Goal: Transaction & Acquisition: Purchase product/service

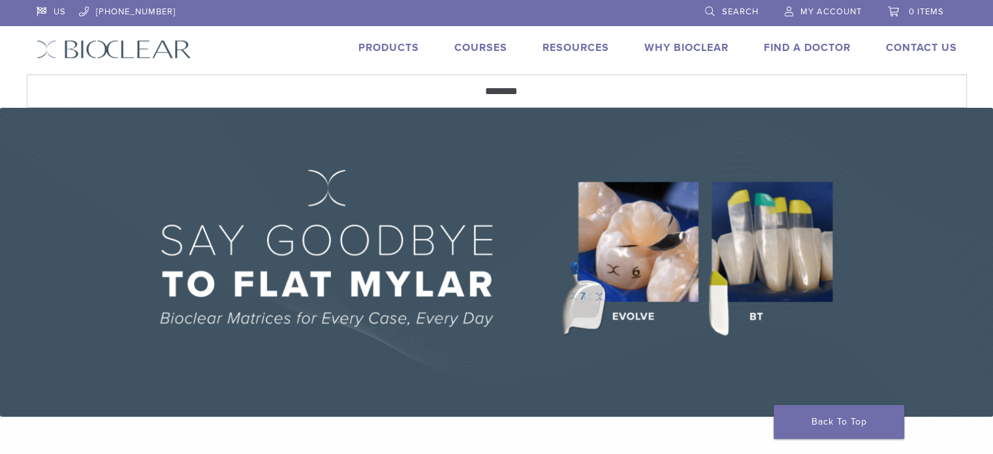
type input "********"
click at [26, 74] on button "Search" at bounding box center [26, 74] width 1 height 1
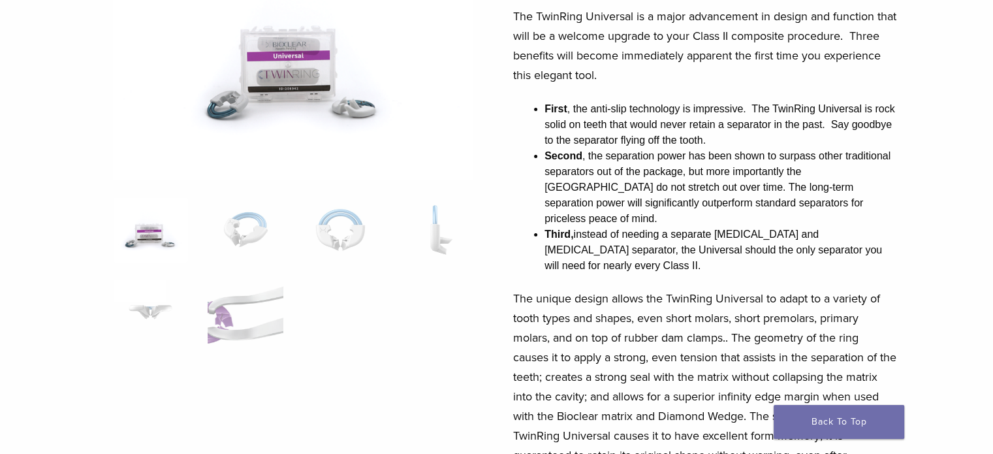
scroll to position [261, 0]
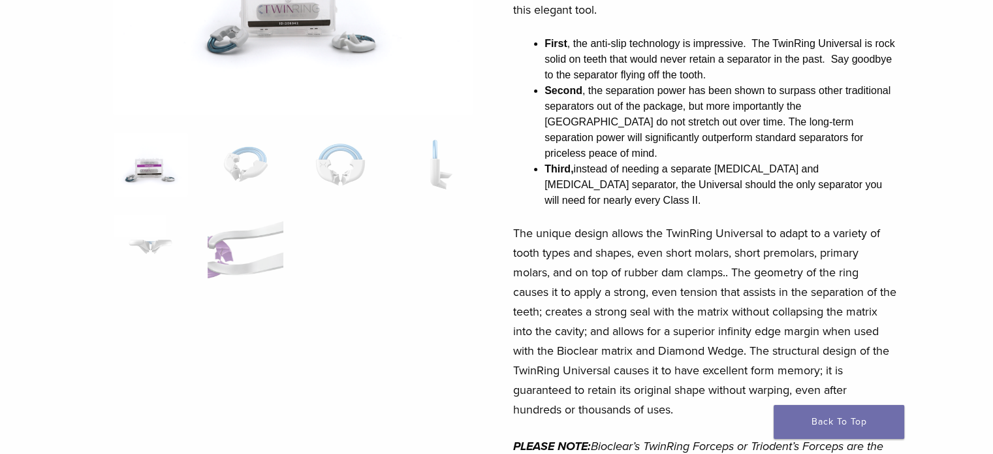
click at [929, 187] on div "TwinRing Universal Product Code: 208042.2 $ 284.97 TwinRing Universal Product C…" at bounding box center [497, 418] width 941 height 1121
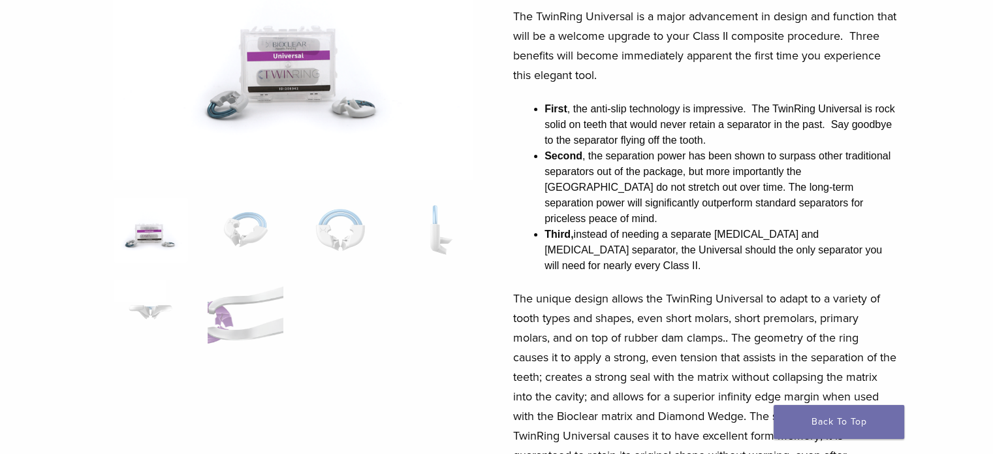
click at [298, 63] on img at bounding box center [293, 51] width 361 height 257
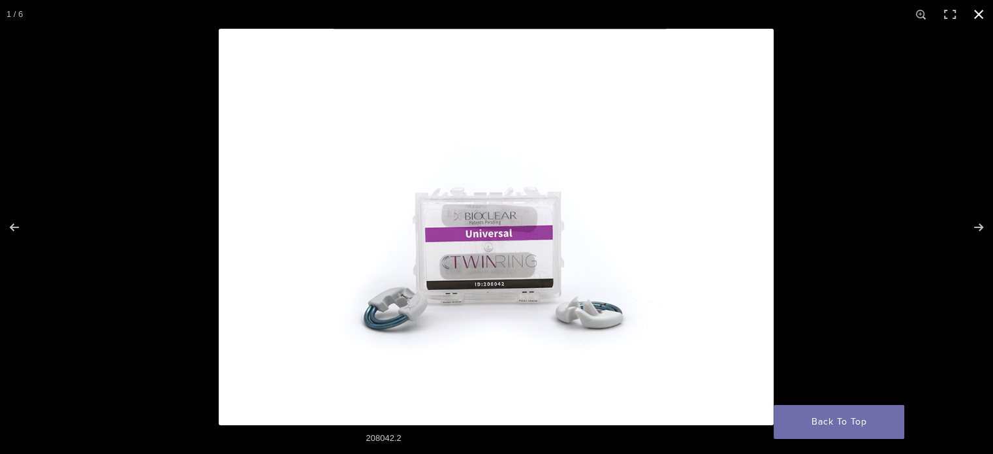
click at [980, 10] on button "Close (Esc)" at bounding box center [979, 14] width 29 height 29
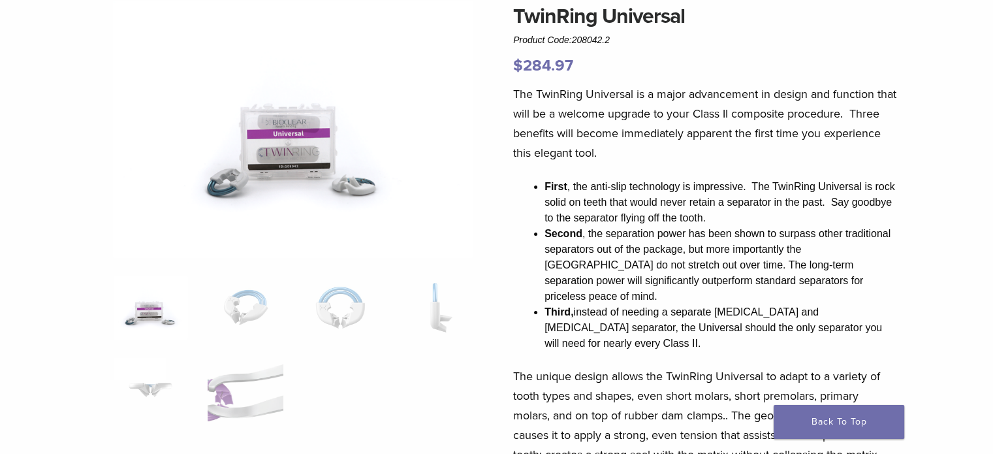
scroll to position [53, 0]
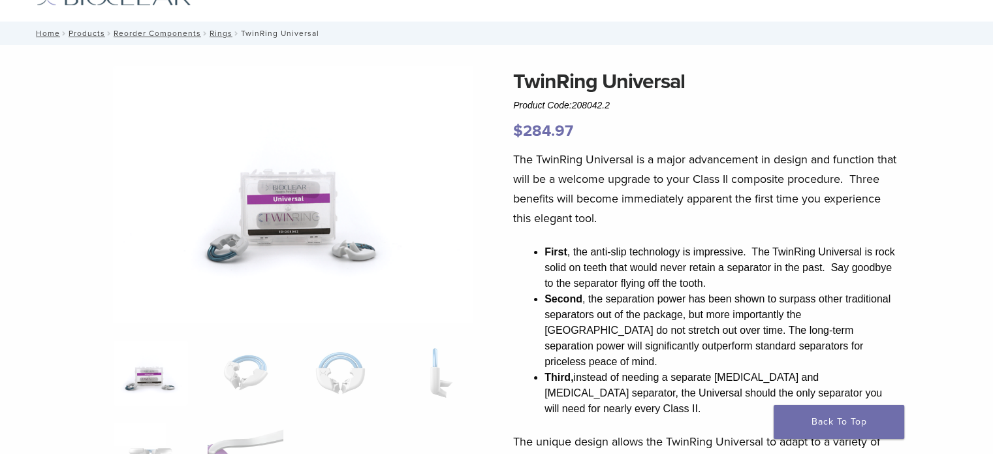
drag, startPoint x: 715, startPoint y: 88, endPoint x: 504, endPoint y: 112, distance: 212.3
drag, startPoint x: 509, startPoint y: 84, endPoint x: 654, endPoint y: 105, distance: 145.9
copy div "TwinRing Universal Product Code: 208042.2"
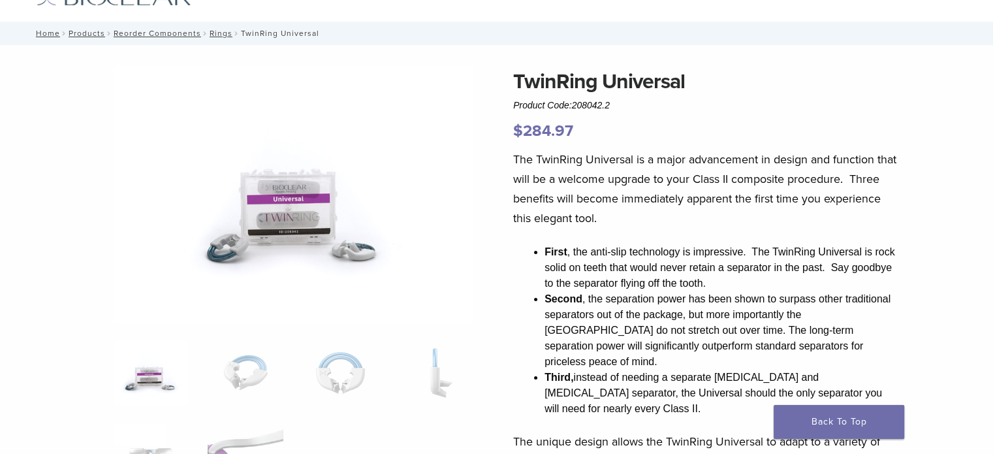
scroll to position [0, 0]
